Goal: Information Seeking & Learning: Learn about a topic

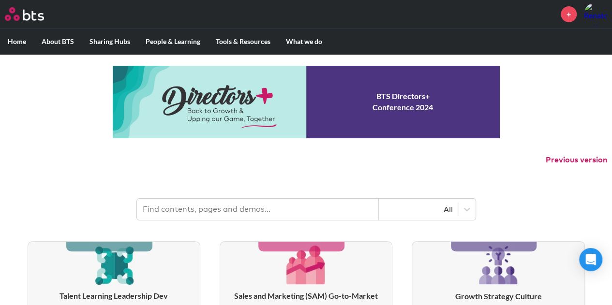
click at [234, 66] on link "COEs" at bounding box center [231, 66] width 50 height 25
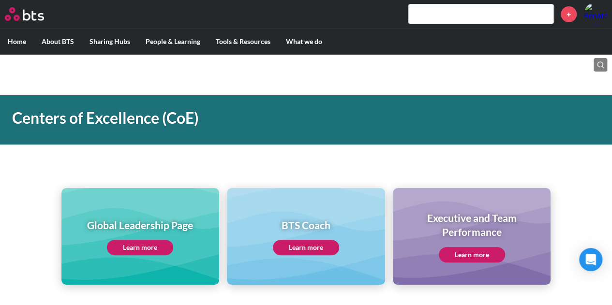
click at [134, 250] on link "Learn more" at bounding box center [140, 247] width 66 height 15
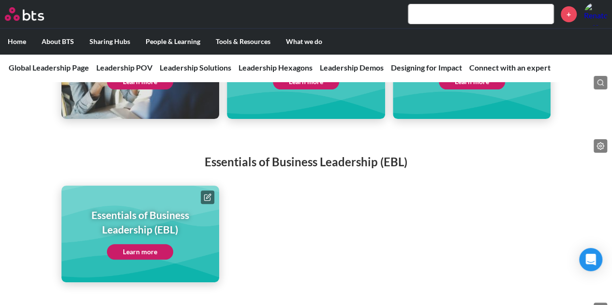
scroll to position [1886, 0]
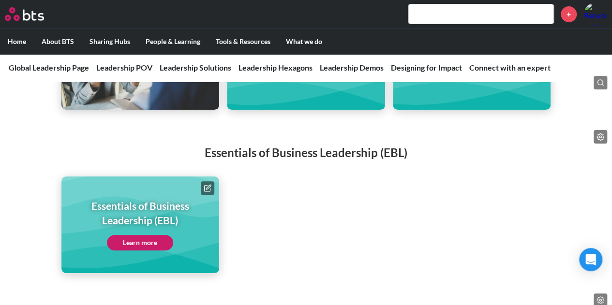
click at [121, 235] on link "Learn more" at bounding box center [140, 242] width 66 height 15
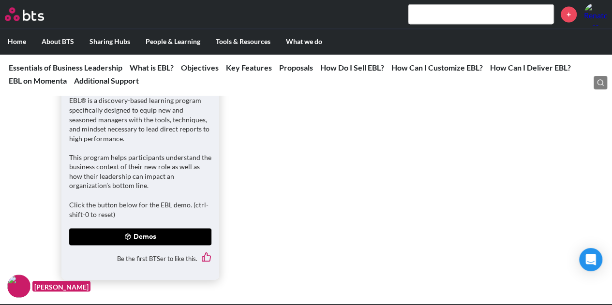
scroll to position [725, 0]
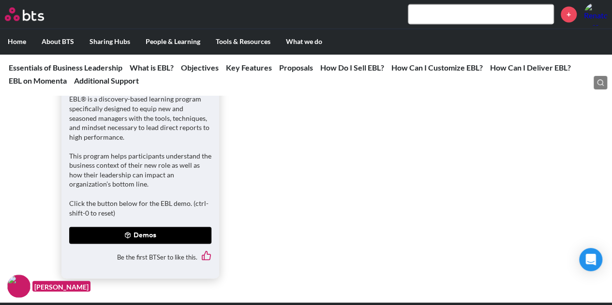
click at [366, 69] on link "How Do I Sell EBL?" at bounding box center [352, 67] width 64 height 9
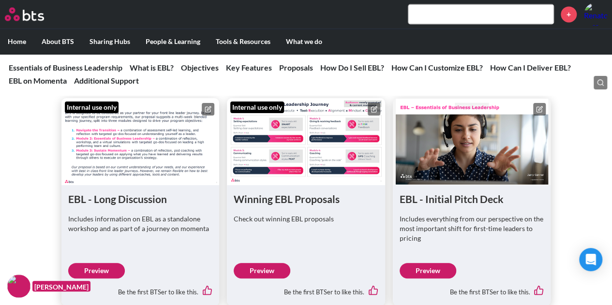
scroll to position [2670, 0]
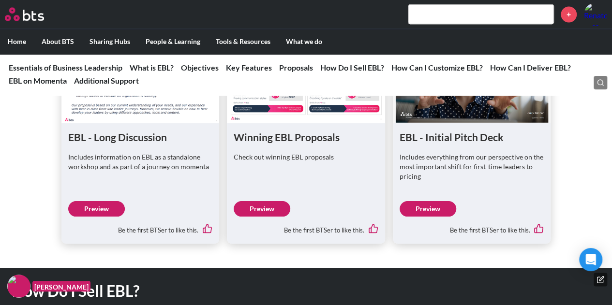
click at [259, 208] on link "Preview" at bounding box center [262, 208] width 57 height 15
